Goal: Information Seeking & Learning: Learn about a topic

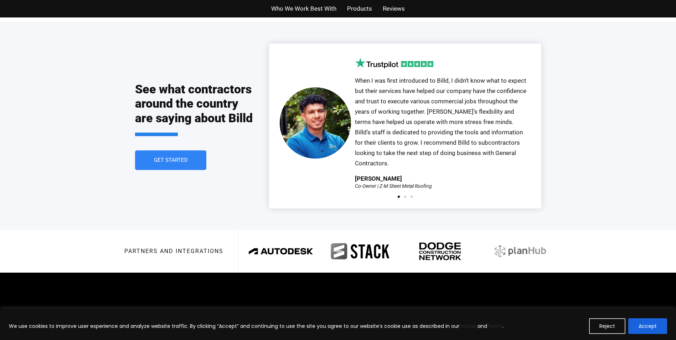
scroll to position [1604, 0]
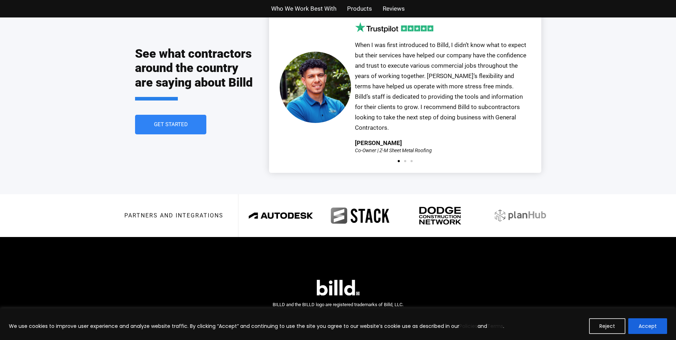
click at [404, 160] on div at bounding box center [405, 161] width 19 height 2
click at [406, 160] on span "Go to slide 2" at bounding box center [405, 161] width 2 height 2
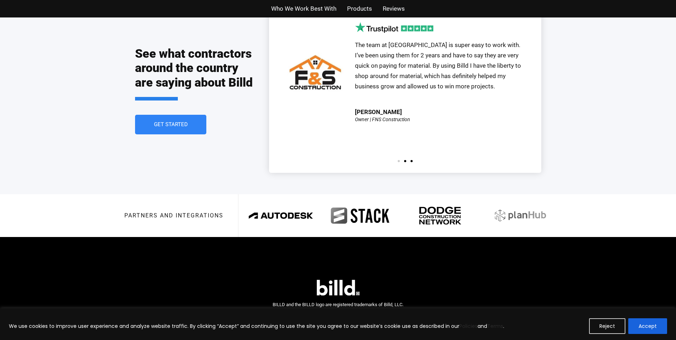
click at [411, 160] on span "Go to slide 3" at bounding box center [412, 161] width 2 height 2
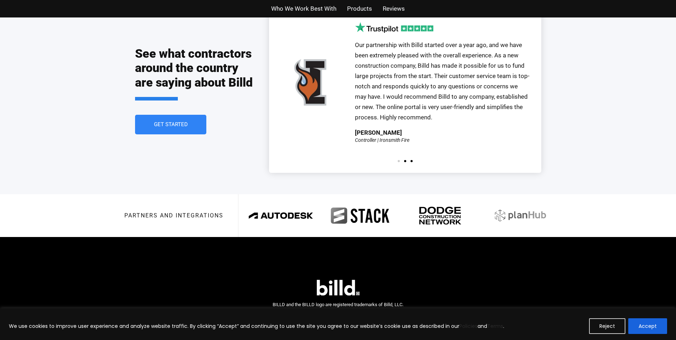
click at [404, 160] on span "Go to slide 2" at bounding box center [405, 161] width 2 height 2
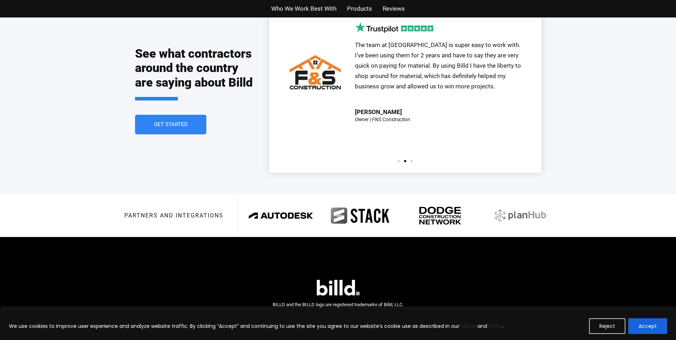
click at [398, 160] on span "Go to slide 1" at bounding box center [399, 161] width 2 height 2
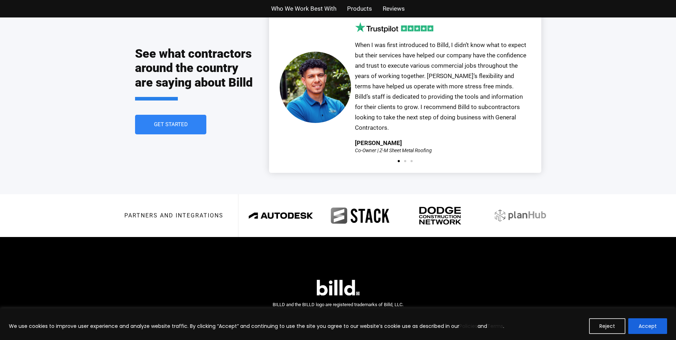
click at [369, 140] on div "[PERSON_NAME]" at bounding box center [378, 143] width 47 height 6
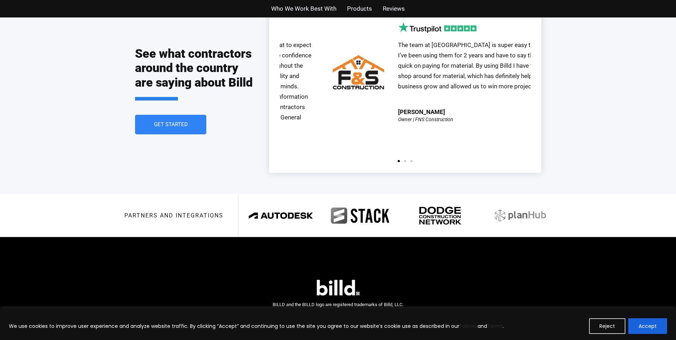
click at [219, 121] on div "See what contractors around the country are saying about Billd Get Started Our …" at bounding box center [338, 89] width 406 height 207
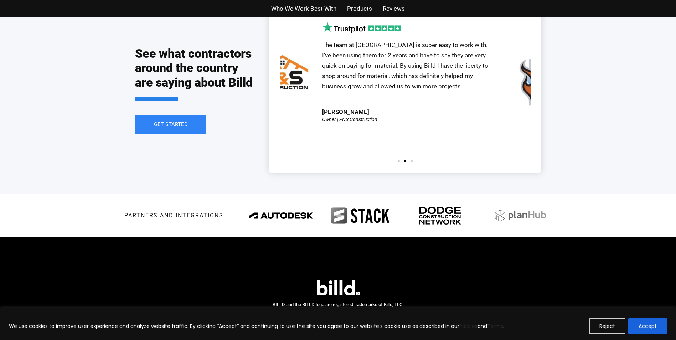
click at [235, 104] on div "See what contractors around the country are saying about Billd Get Started Our …" at bounding box center [338, 89] width 406 height 207
